Goal: Task Accomplishment & Management: Complete application form

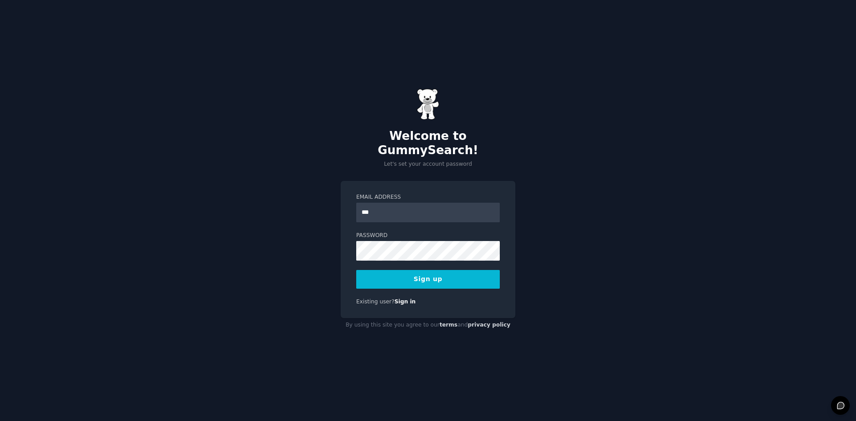
type input "**********"
click at [398, 208] on input "**********" at bounding box center [428, 213] width 144 height 20
click at [376, 276] on button "Sign up" at bounding box center [428, 279] width 144 height 19
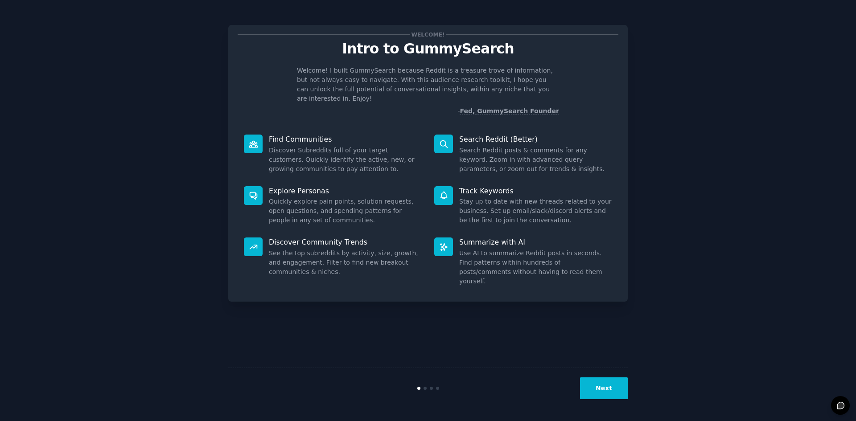
click at [714, 31] on div "Welcome! Intro to GummySearch Welcome! I built GummySearch because Reddit is a …" at bounding box center [427, 210] width 831 height 396
click at [518, 135] on p "Search Reddit (Better)" at bounding box center [535, 139] width 153 height 9
click at [519, 146] on dd "Search Reddit posts & comments for any keyword. Zoom in with advanced query par…" at bounding box center [535, 160] width 153 height 28
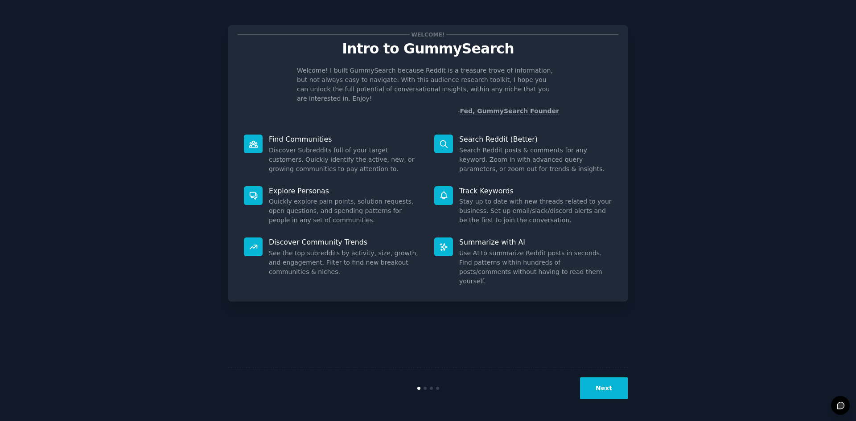
click at [323, 147] on dd "Discover Subreddits full of your target customers. Quickly identify the active,…" at bounding box center [345, 160] width 153 height 28
click at [320, 200] on dd "Quickly explore pain points, solution requests, open questions, and spending pa…" at bounding box center [345, 211] width 153 height 28
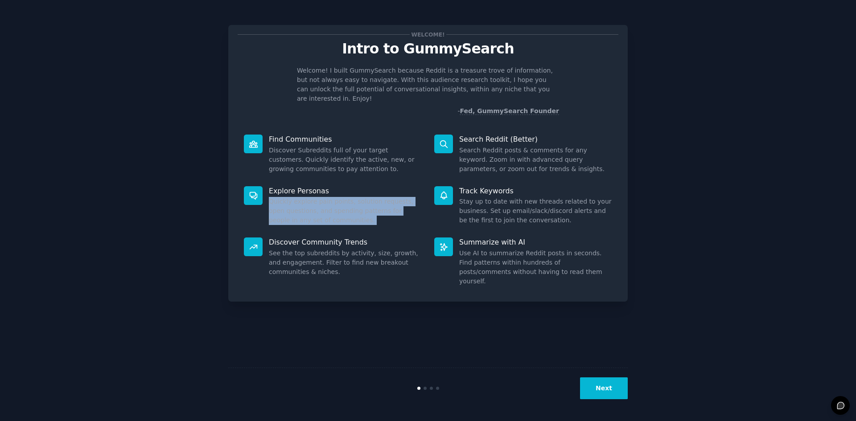
click at [320, 200] on dd "Quickly explore pain points, solution requests, open questions, and spending pa…" at bounding box center [345, 211] width 153 height 28
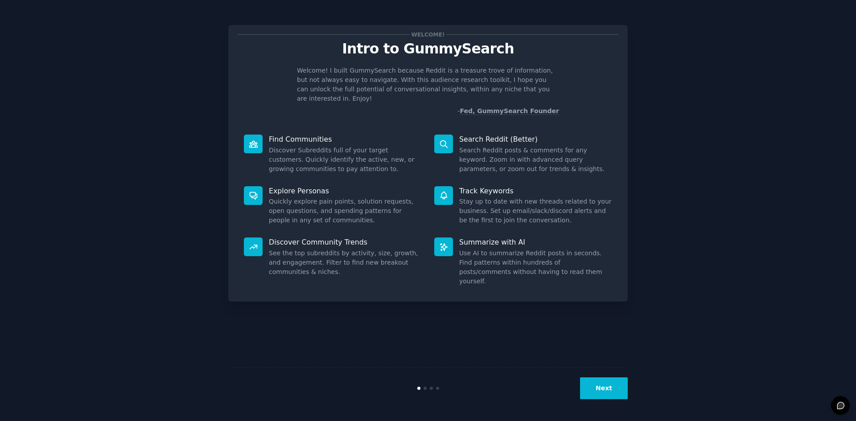
click at [483, 206] on dd "Stay up to date with new threads related to your business. Set up email/slack/d…" at bounding box center [535, 211] width 153 height 28
click at [282, 153] on dd "Discover Subreddits full of your target customers. Quickly identify the active,…" at bounding box center [345, 160] width 153 height 28
click at [333, 158] on dd "Discover Subreddits full of your target customers. Quickly identify the active,…" at bounding box center [345, 160] width 153 height 28
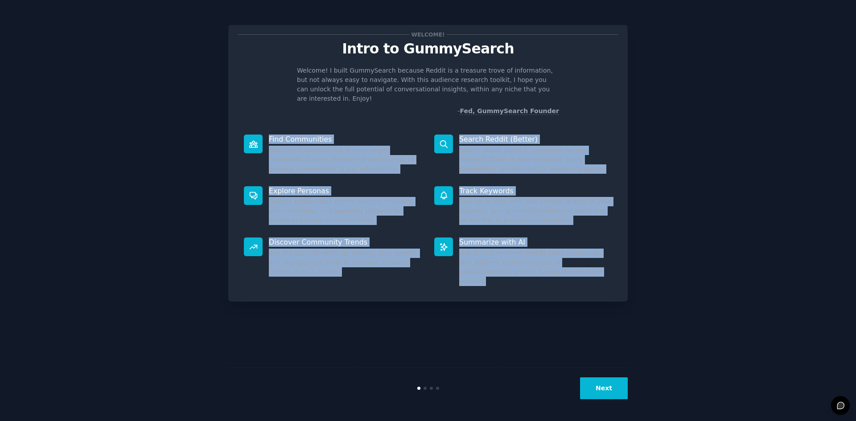
drag, startPoint x: 250, startPoint y: 124, endPoint x: 571, endPoint y: 279, distance: 356.9
click at [571, 279] on div "Welcome! Intro to GummySearch Welcome! I built GummySearch because Reddit is a …" at bounding box center [427, 163] width 399 height 277
click at [670, 231] on div "Welcome! Intro to GummySearch Welcome! I built GummySearch because Reddit is a …" at bounding box center [427, 210] width 831 height 396
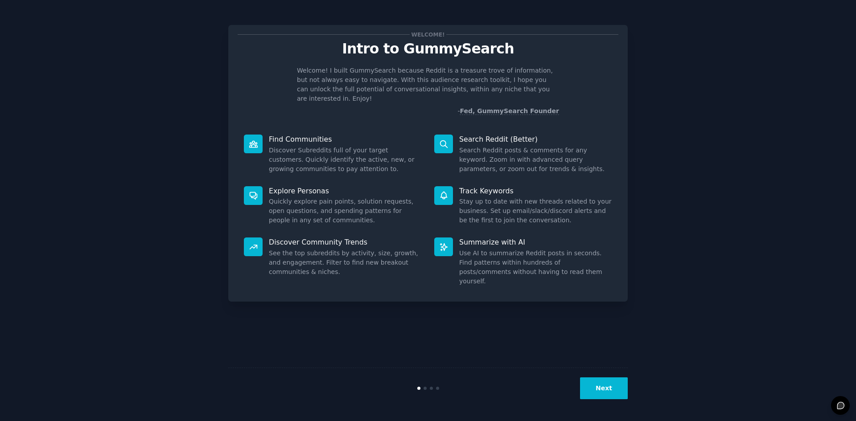
drag, startPoint x: 197, startPoint y: 33, endPoint x: 691, endPoint y: 308, distance: 565.7
click at [0, 0] on div "1107x617 frames : 0 0 / 15 secs" at bounding box center [0, 0] width 0 height 0
click at [0, 0] on icon at bounding box center [0, 0] width 0 height 0
click at [0, 0] on img at bounding box center [0, 0] width 0 height 0
click at [594, 383] on button "Next" at bounding box center [604, 389] width 48 height 22
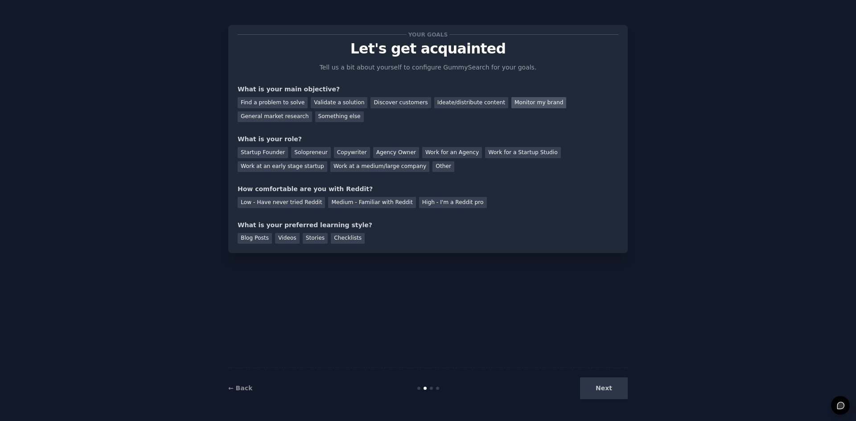
click at [511, 102] on div "Monitor my brand" at bounding box center [538, 102] width 55 height 11
click at [312, 111] on div "General market research" at bounding box center [275, 116] width 74 height 11
click at [511, 103] on div "Monitor my brand" at bounding box center [538, 102] width 55 height 11
click at [312, 111] on div "General market research" at bounding box center [275, 116] width 74 height 11
click at [432, 164] on div "Other" at bounding box center [443, 166] width 22 height 11
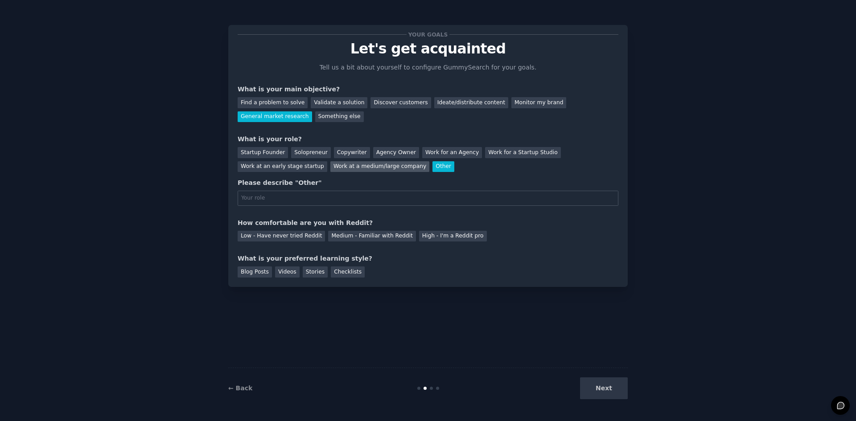
click at [330, 169] on div "Work at a medium/large company" at bounding box center [379, 166] width 99 height 11
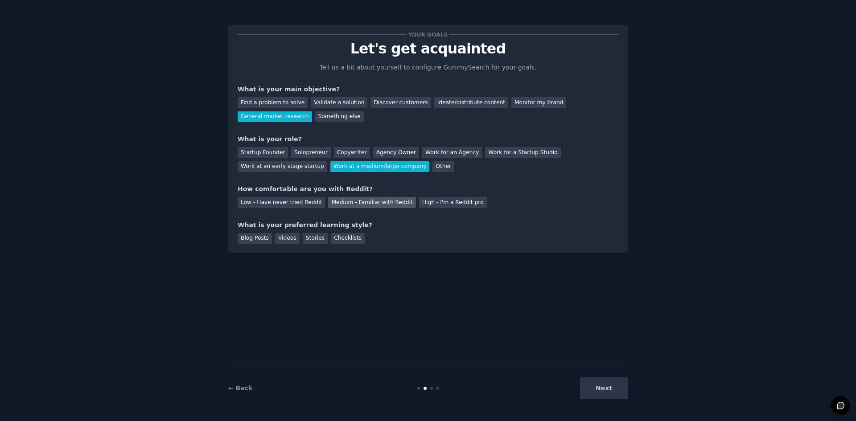
click at [340, 200] on div "Medium - Familiar with Reddit" at bounding box center [371, 202] width 87 height 11
click at [253, 237] on div "Blog Posts" at bounding box center [255, 238] width 34 height 11
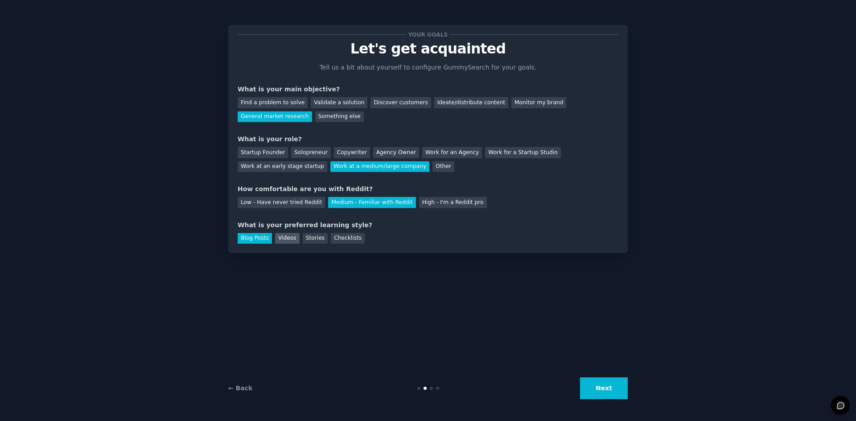
click at [284, 235] on div "Videos" at bounding box center [287, 238] width 25 height 11
click at [267, 238] on div "Blog Posts" at bounding box center [255, 238] width 34 height 11
click at [280, 238] on div "Videos" at bounding box center [287, 238] width 25 height 11
click at [592, 383] on button "Next" at bounding box center [604, 389] width 48 height 22
click at [606, 393] on div "Next" at bounding box center [560, 389] width 133 height 22
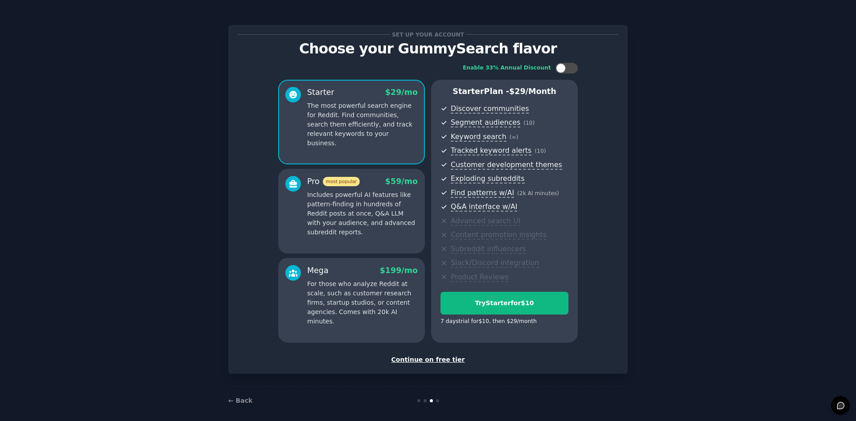
click at [707, 35] on div "Set up your account Choose your GummySearch flavor Enable 33% Annual Discount S…" at bounding box center [427, 213] width 831 height 403
drag, startPoint x: 197, startPoint y: 26, endPoint x: 648, endPoint y: 387, distance: 576.8
click at [0, 0] on div "1008x809 frames : 0 0 / 15 secs" at bounding box center [0, 0] width 0 height 0
click at [0, 0] on icon at bounding box center [0, 0] width 0 height 0
